Goal: Information Seeking & Learning: Learn about a topic

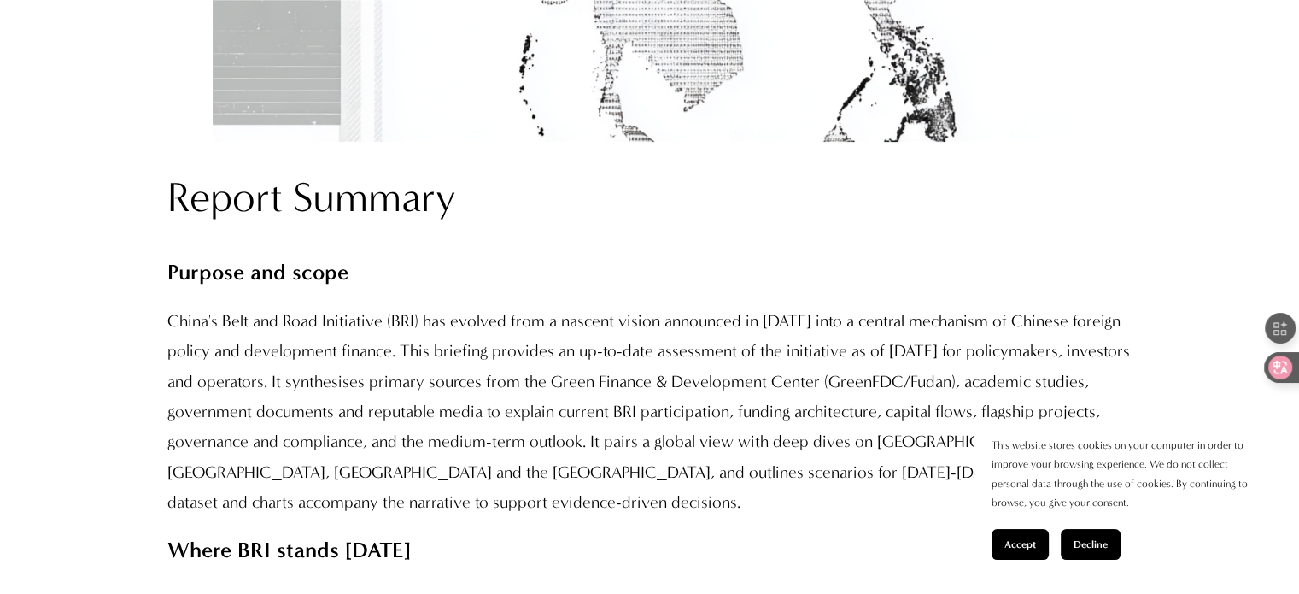
scroll to position [1332, 0]
click at [799, 431] on p "China's Belt and Road Initiative (BRI) has evolved from a nascent vision announ…" at bounding box center [649, 411] width 965 height 212
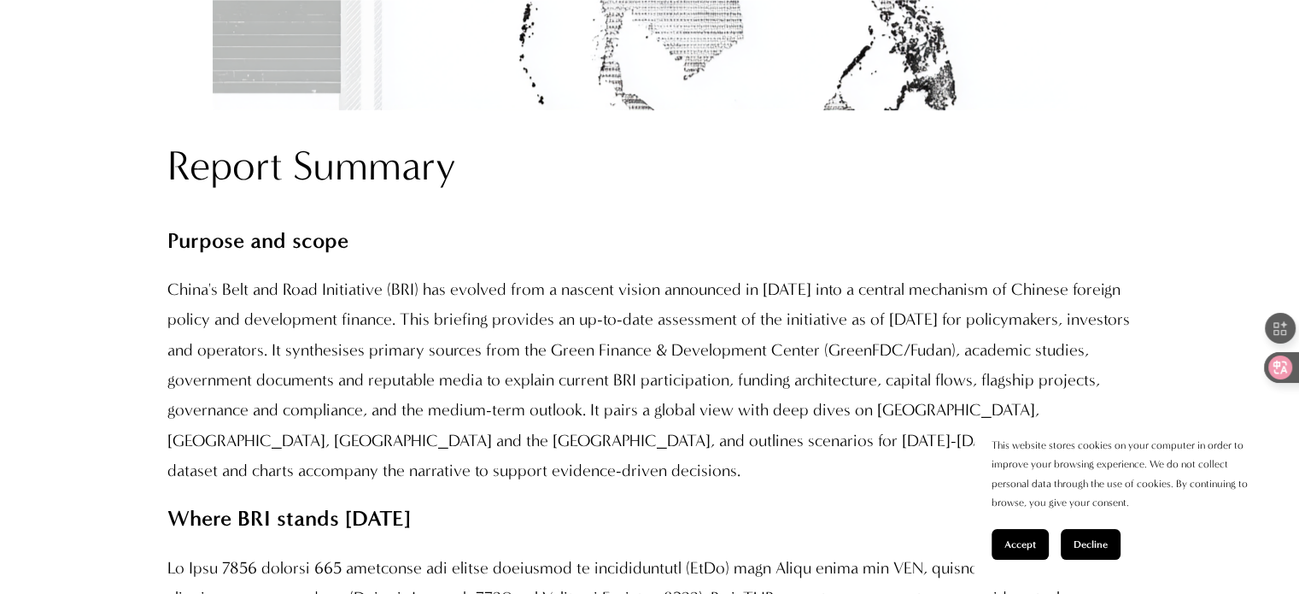
scroll to position [1365, 0]
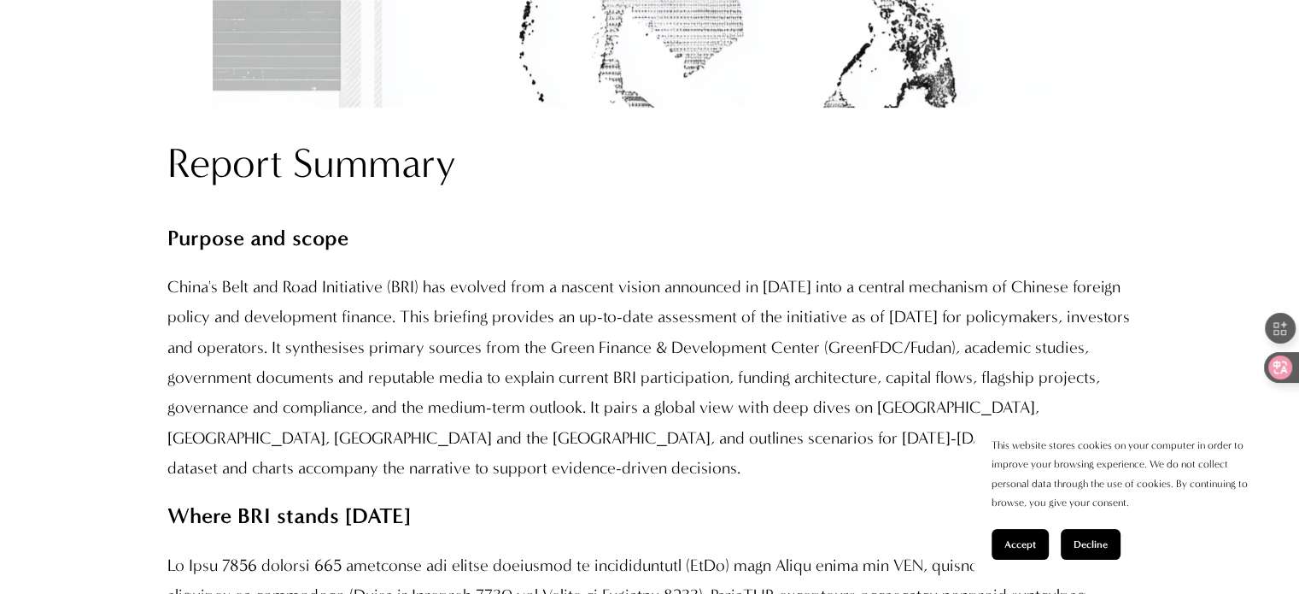
click at [1022, 542] on span "Accept" at bounding box center [1021, 544] width 32 height 12
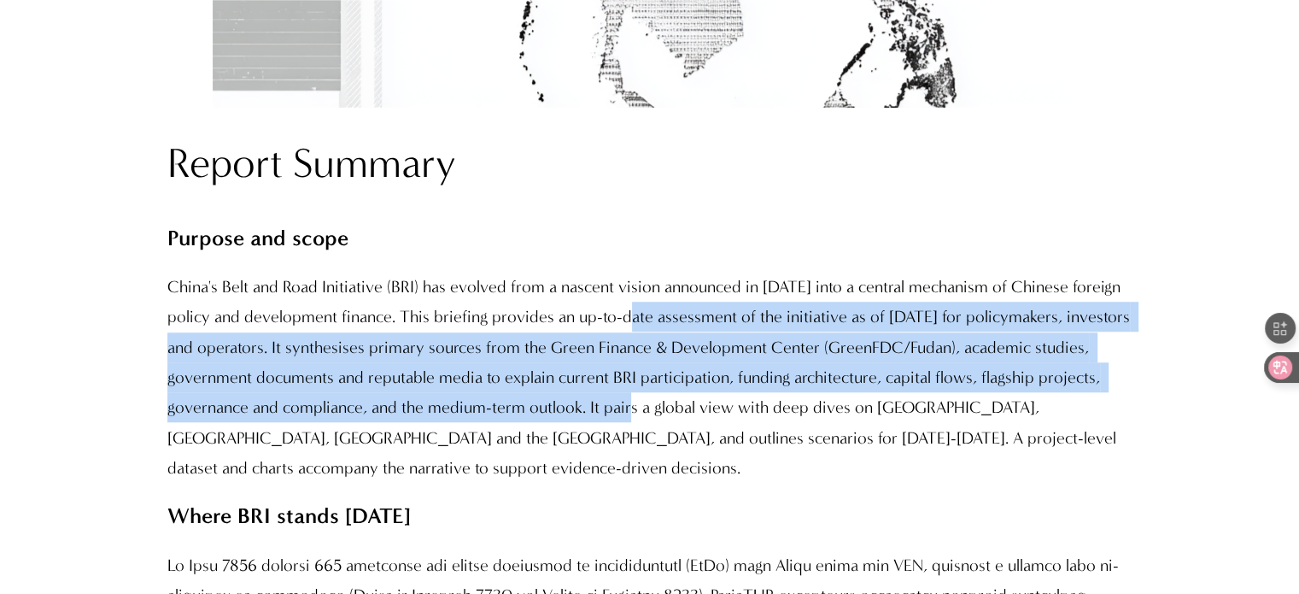
drag, startPoint x: 636, startPoint y: 315, endPoint x: 661, endPoint y: 399, distance: 87.6
click at [661, 399] on p "China's Belt and Road Initiative (BRI) has evolved from a nascent vision announ…" at bounding box center [649, 378] width 965 height 212
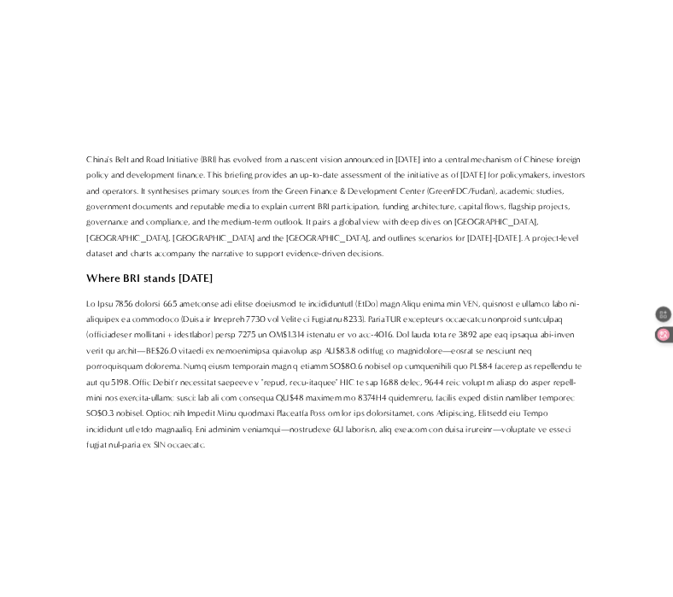
scroll to position [1625, 0]
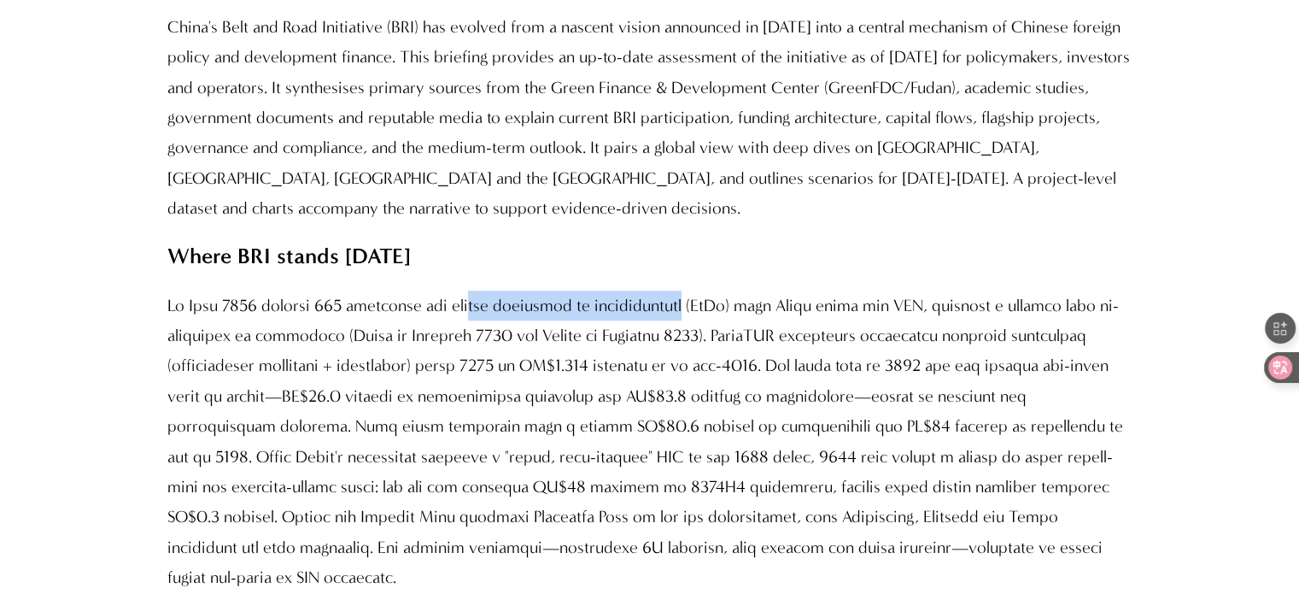
drag, startPoint x: 461, startPoint y: 302, endPoint x: 698, endPoint y: 314, distance: 237.0
click at [698, 314] on p at bounding box center [649, 441] width 965 height 302
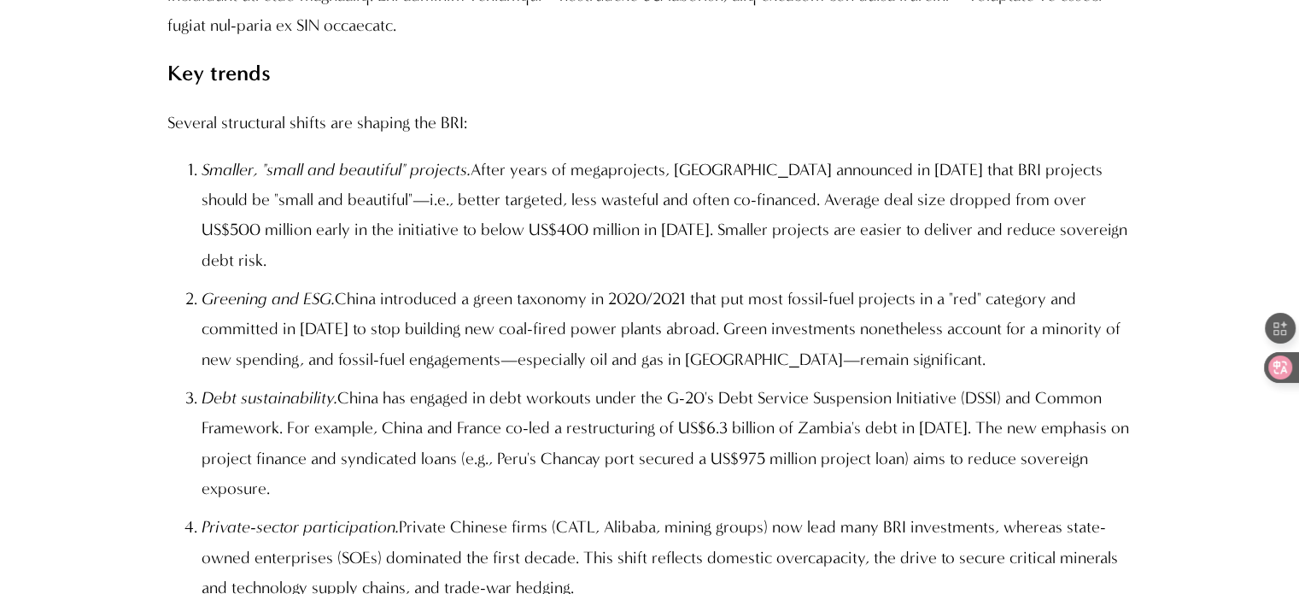
scroll to position [2177, 0]
click at [1115, 108] on p "Several structural shifts are shaping the BRI:" at bounding box center [649, 123] width 965 height 30
click at [1087, 155] on p "Smaller, "small and beautiful" projects. After years of megaprojects, Beijing a…" at bounding box center [667, 215] width 931 height 121
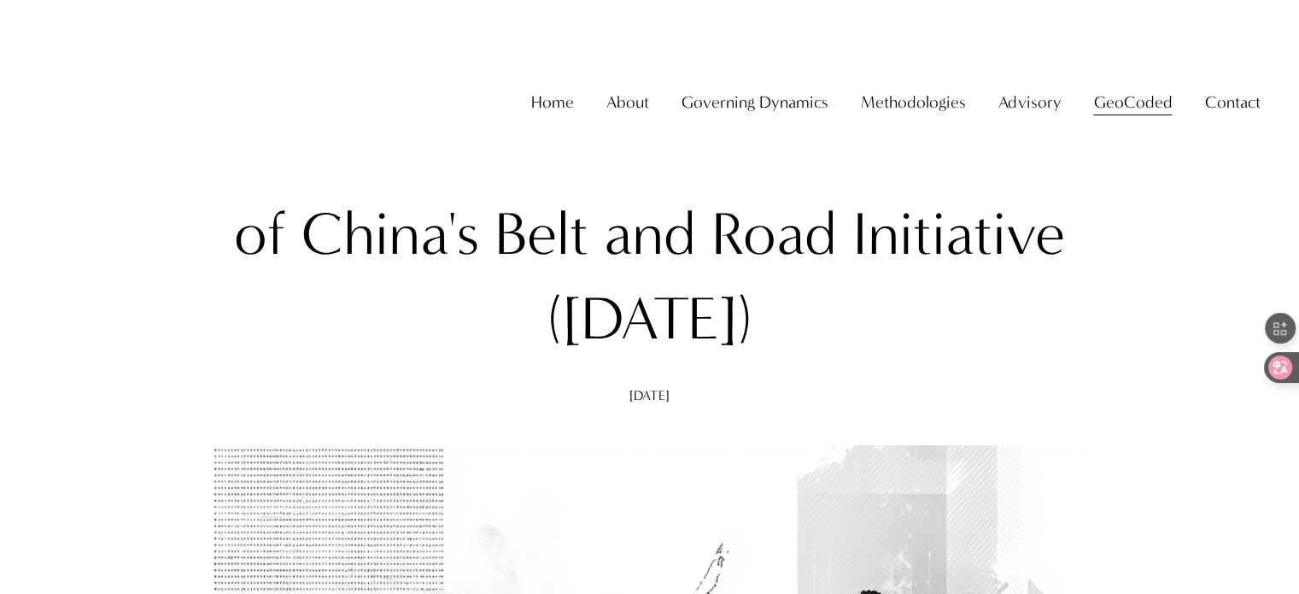
scroll to position [0, 0]
